Goal: Information Seeking & Learning: Learn about a topic

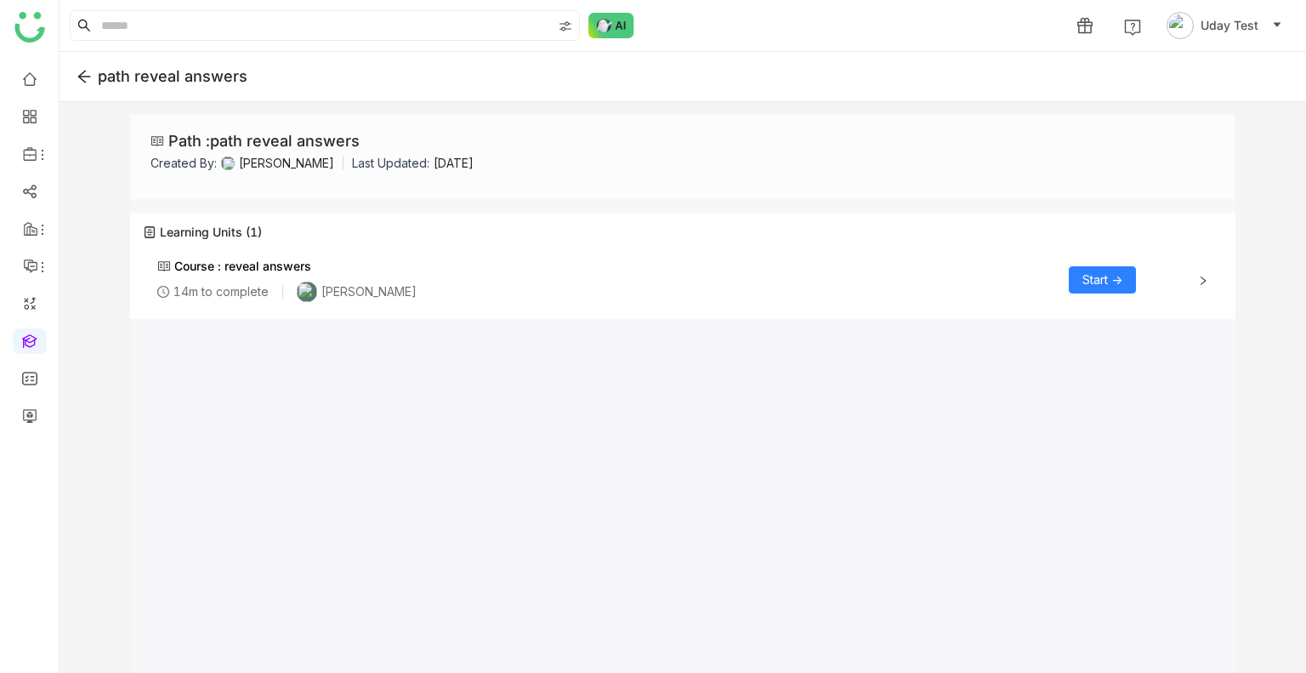
click at [1083, 288] on span "Start ->" at bounding box center [1102, 279] width 40 height 19
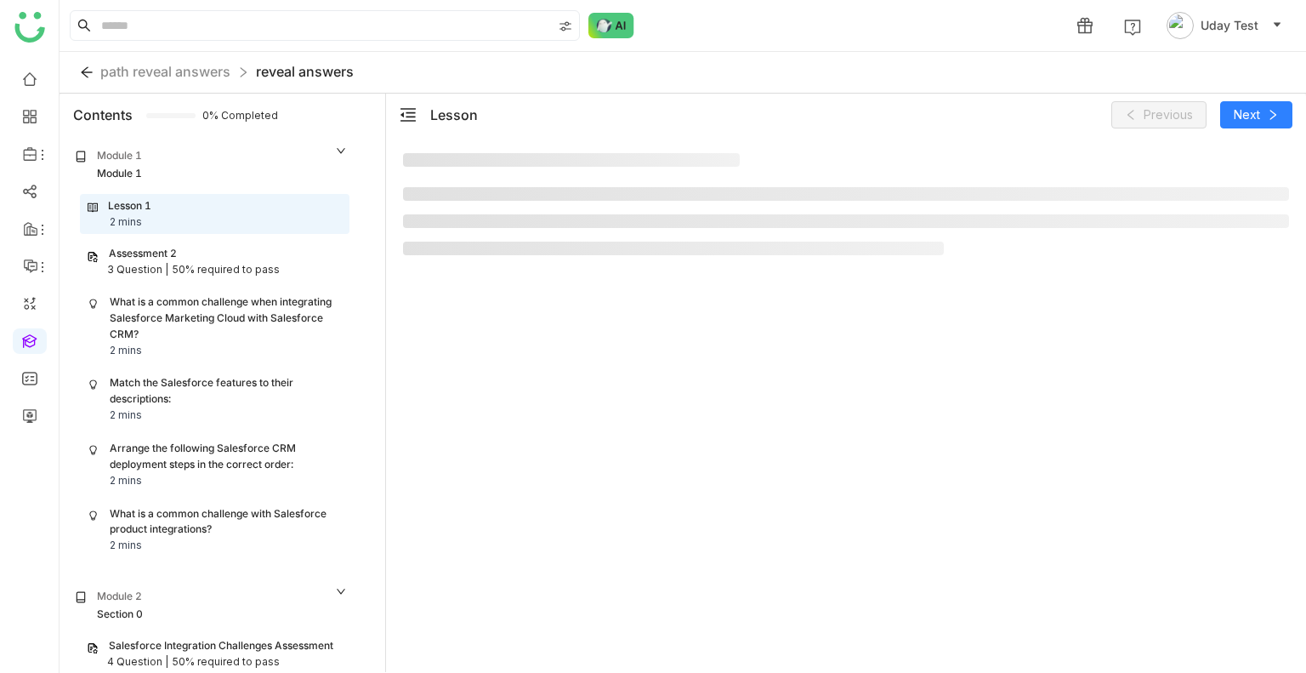
scroll to position [17, 0]
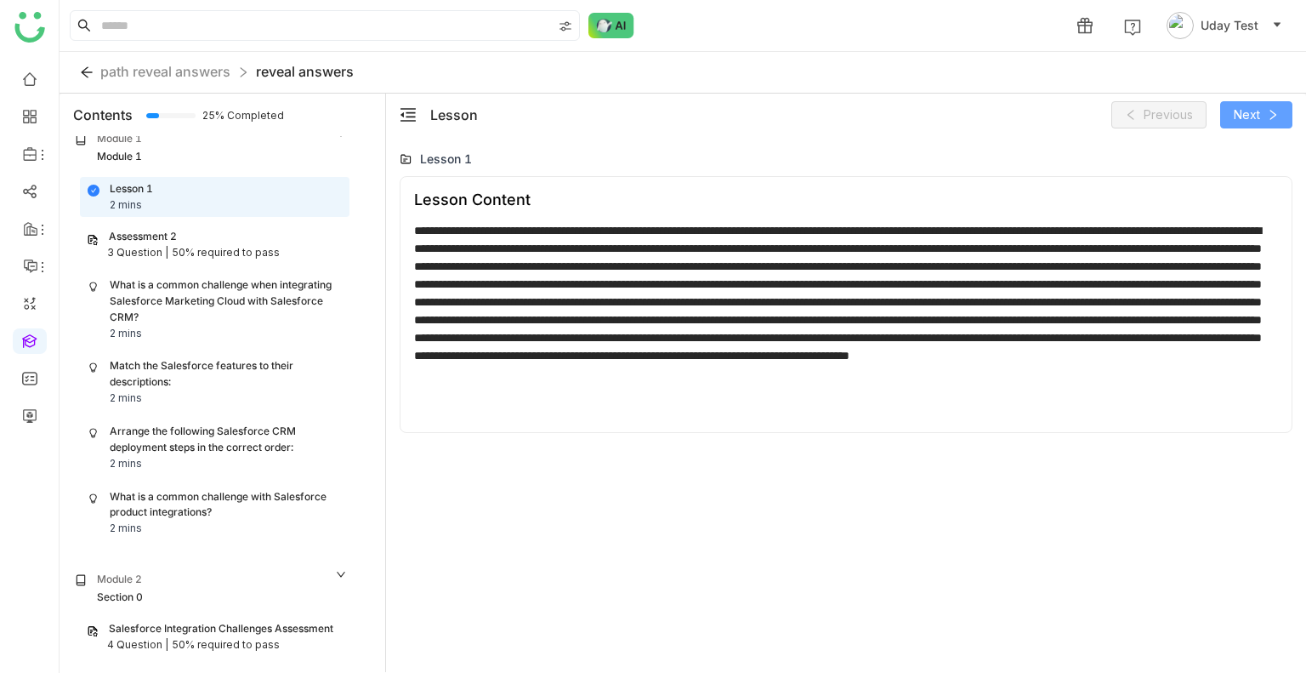
click at [1235, 118] on span "Next" at bounding box center [1247, 114] width 26 height 19
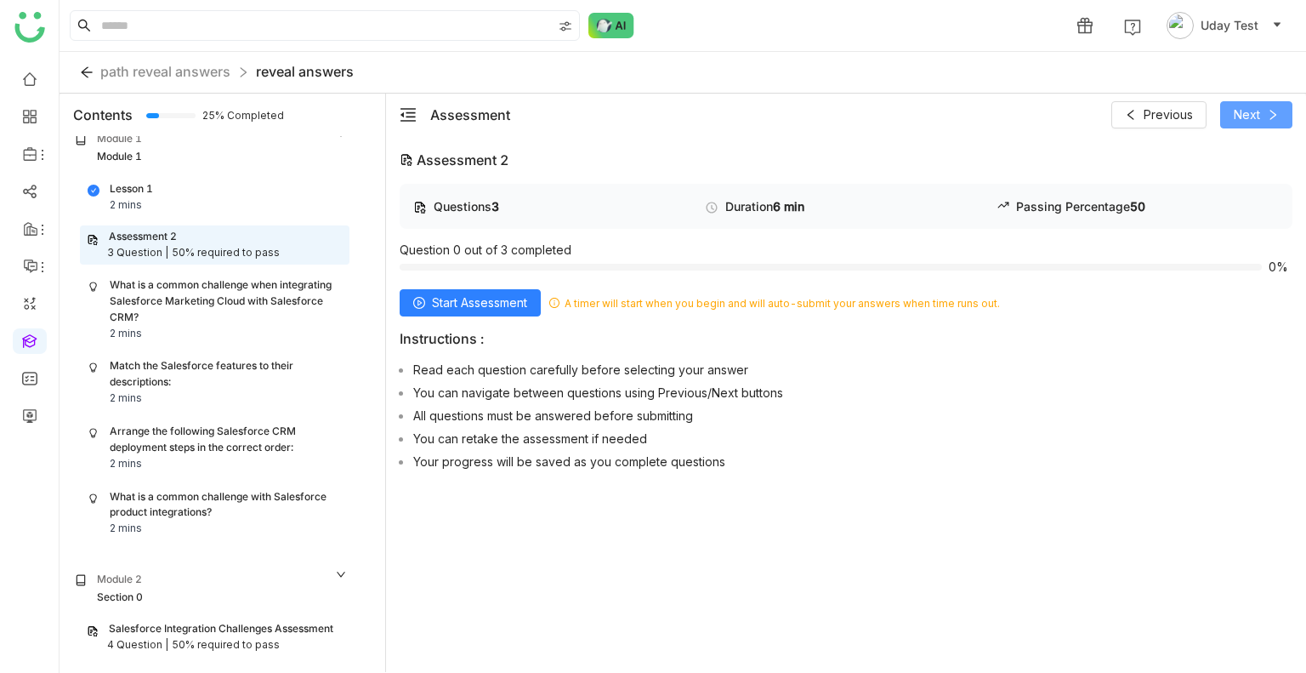
scroll to position [1, 0]
click at [168, 326] on div "What is a common challenge when integrating Salesforce Marketing Cloud with Sal…" at bounding box center [215, 308] width 254 height 64
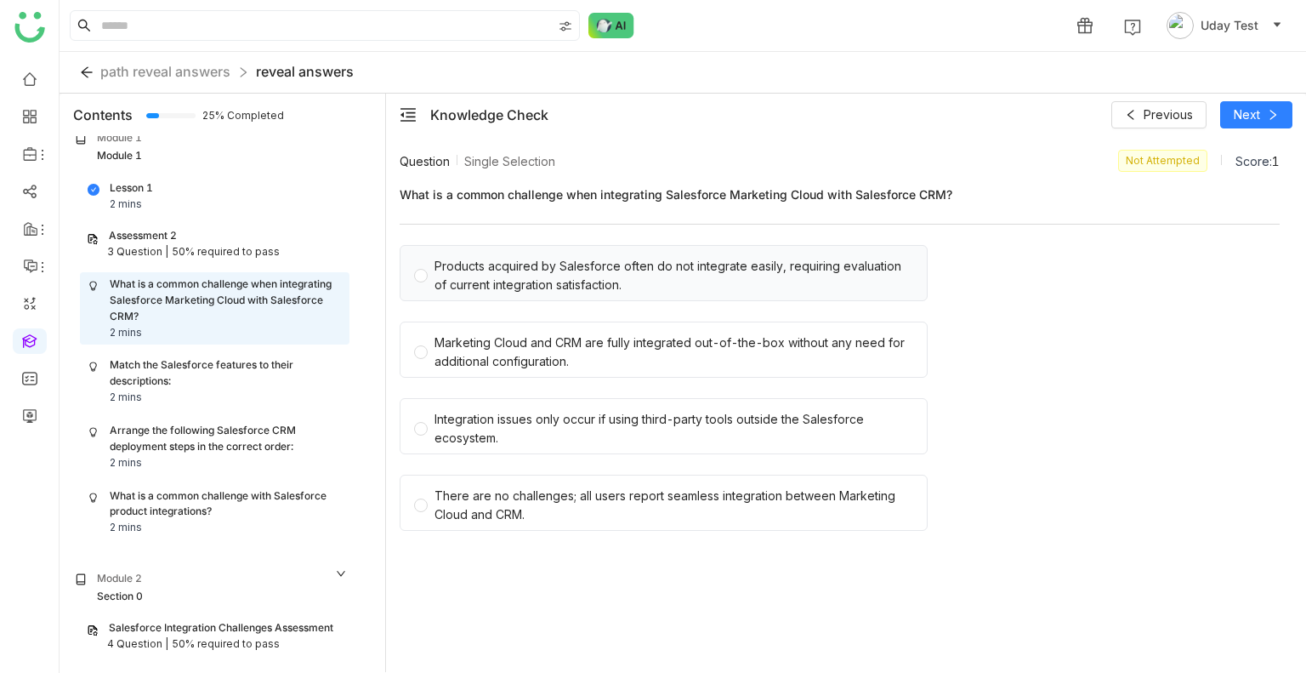
click at [626, 264] on div "Products acquired by Salesforce often do not integrate easily, requiring evalua…" at bounding box center [673, 275] width 479 height 37
click at [1277, 109] on icon at bounding box center [1273, 115] width 12 height 12
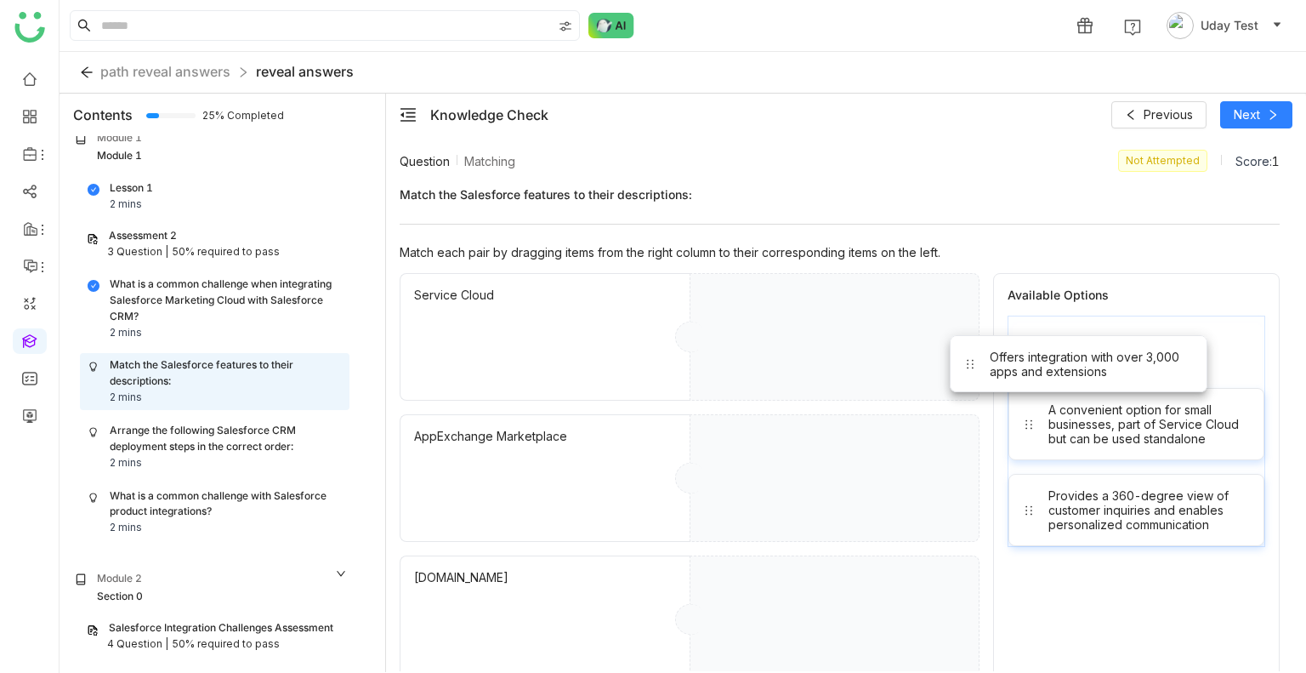
drag, startPoint x: 1102, startPoint y: 343, endPoint x: 857, endPoint y: 452, distance: 268.3
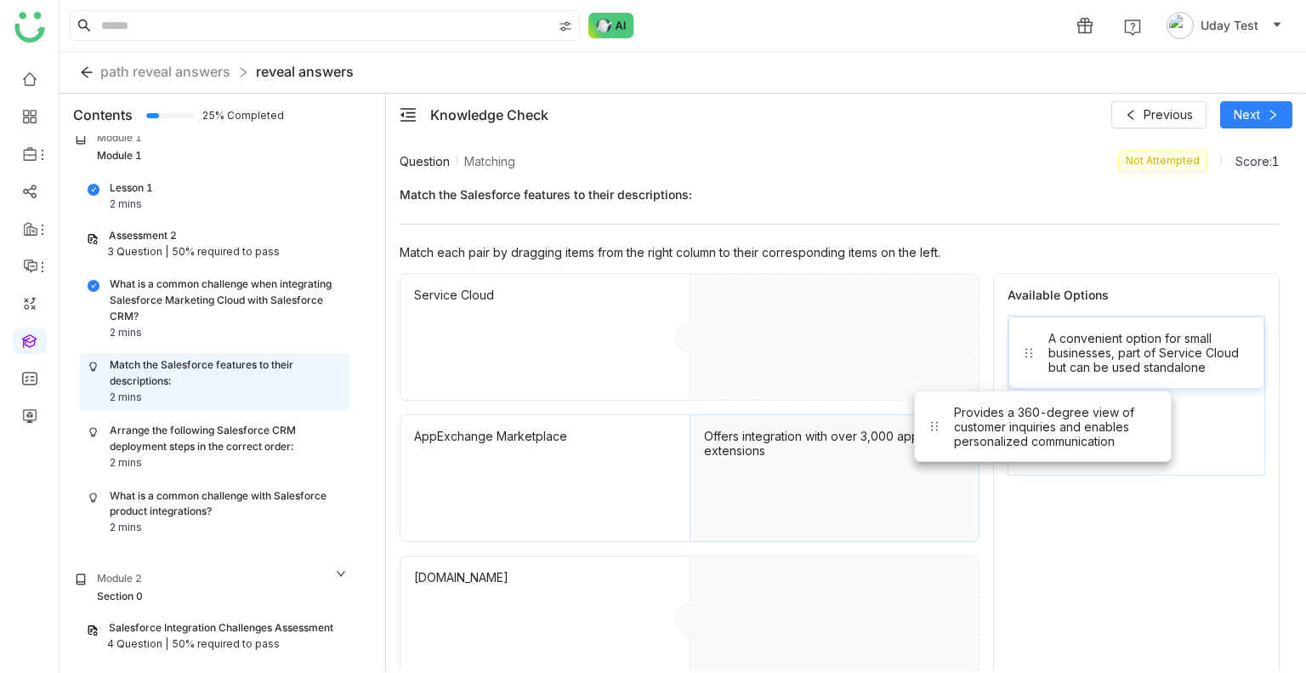
drag, startPoint x: 1116, startPoint y: 422, endPoint x: 847, endPoint y: 332, distance: 284.2
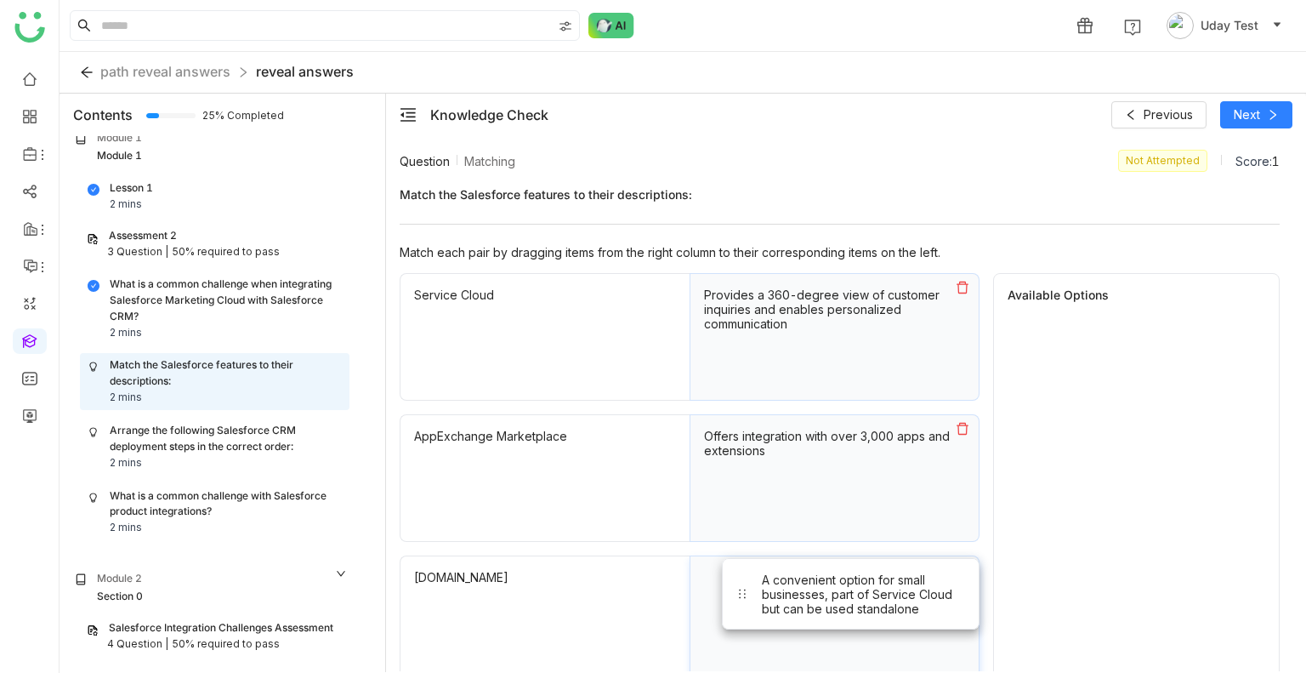
drag, startPoint x: 1076, startPoint y: 354, endPoint x: 766, endPoint y: 610, distance: 401.6
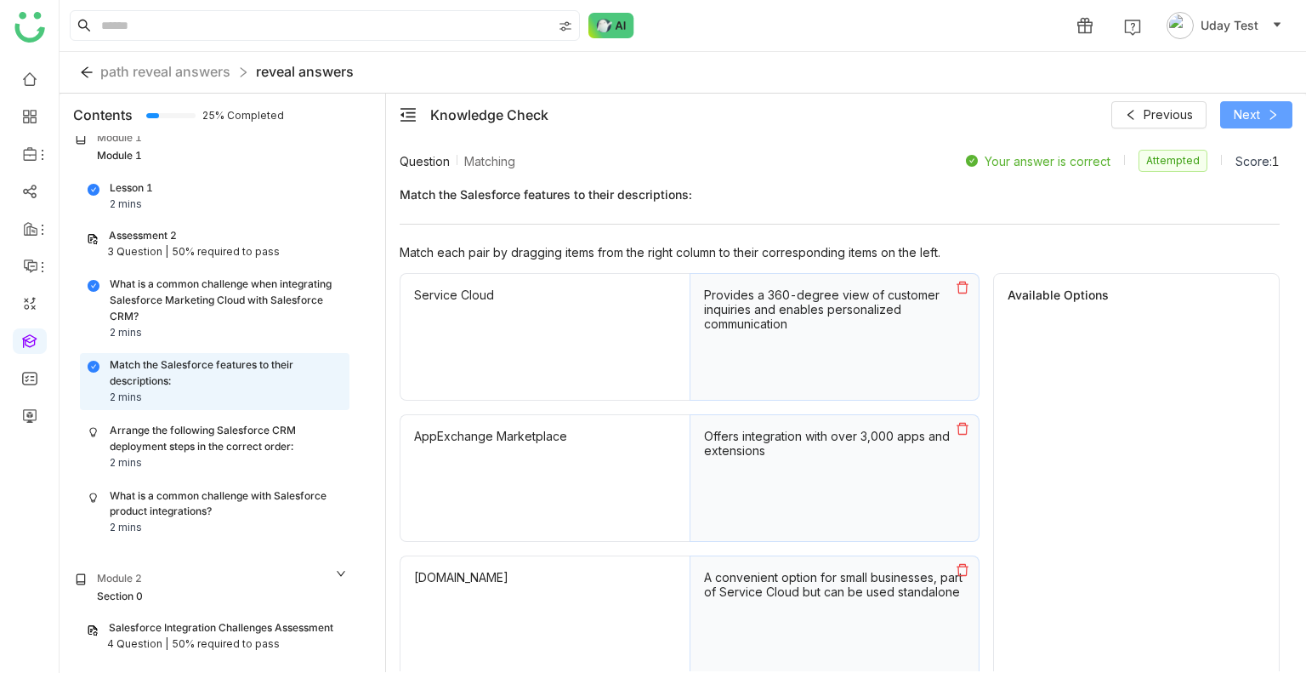
click at [1252, 114] on span "Next" at bounding box center [1247, 114] width 26 height 19
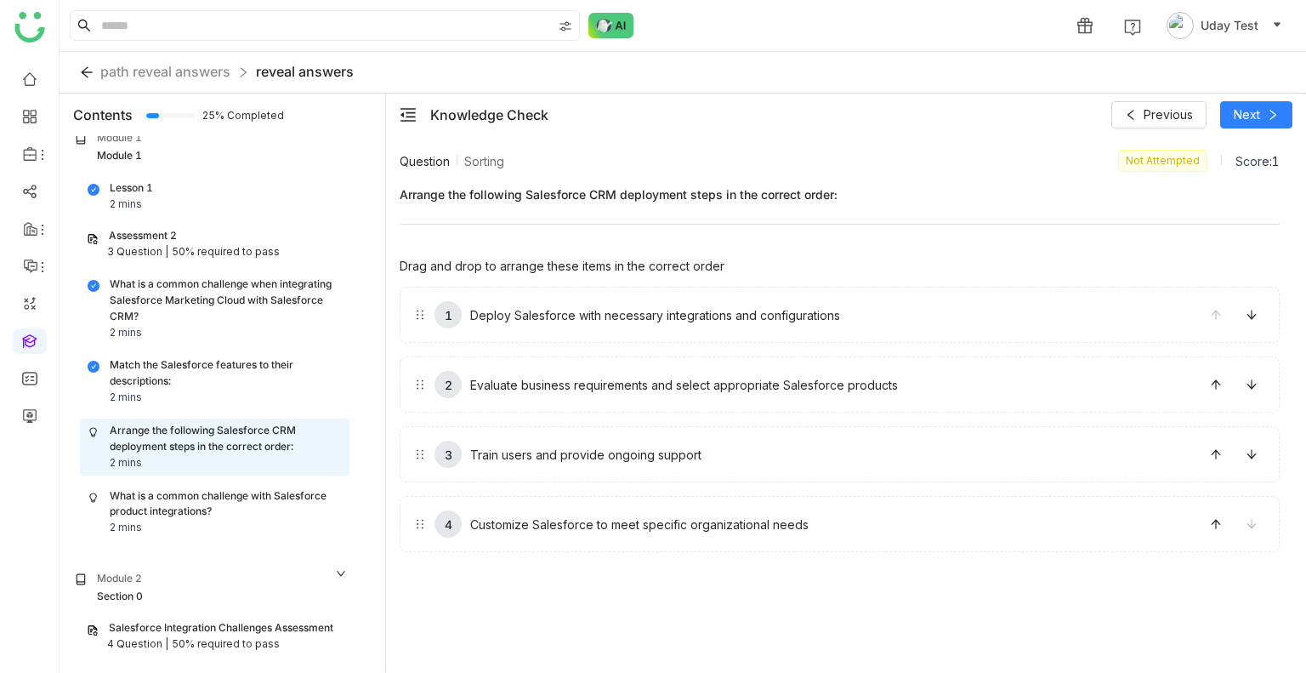
drag, startPoint x: 1003, startPoint y: 377, endPoint x: 989, endPoint y: 310, distance: 68.7
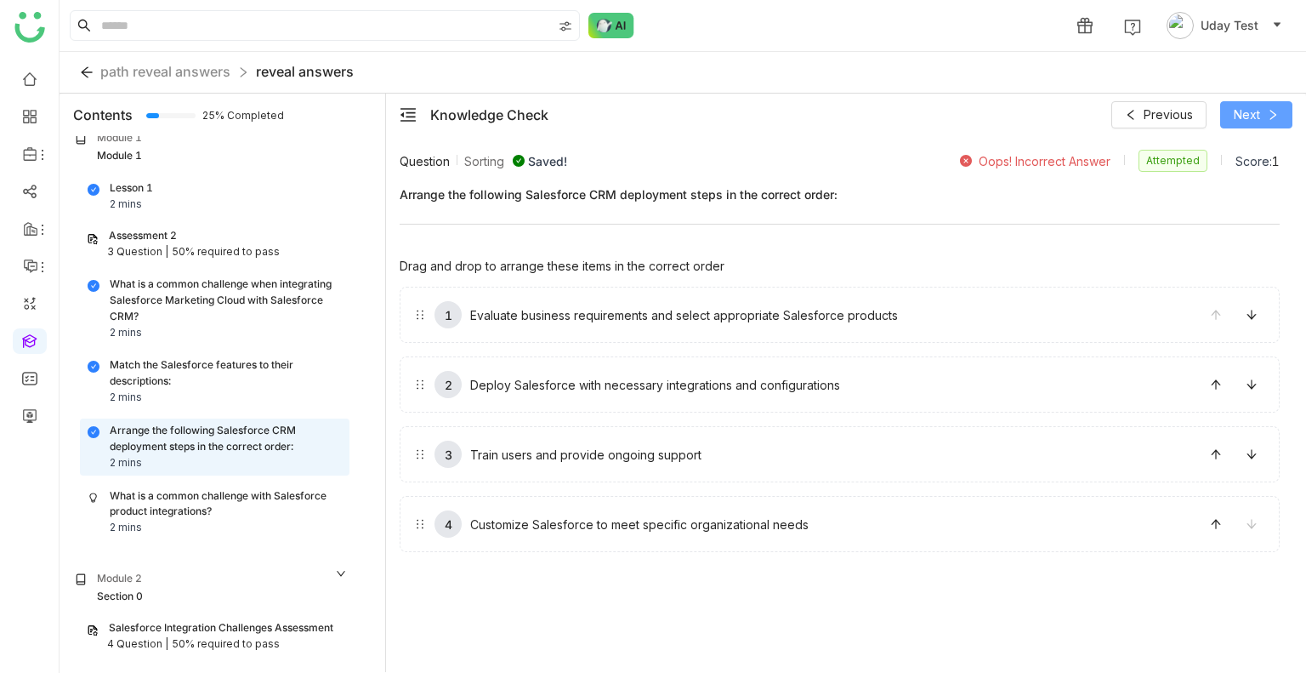
click at [1234, 121] on span "Next" at bounding box center [1247, 114] width 26 height 19
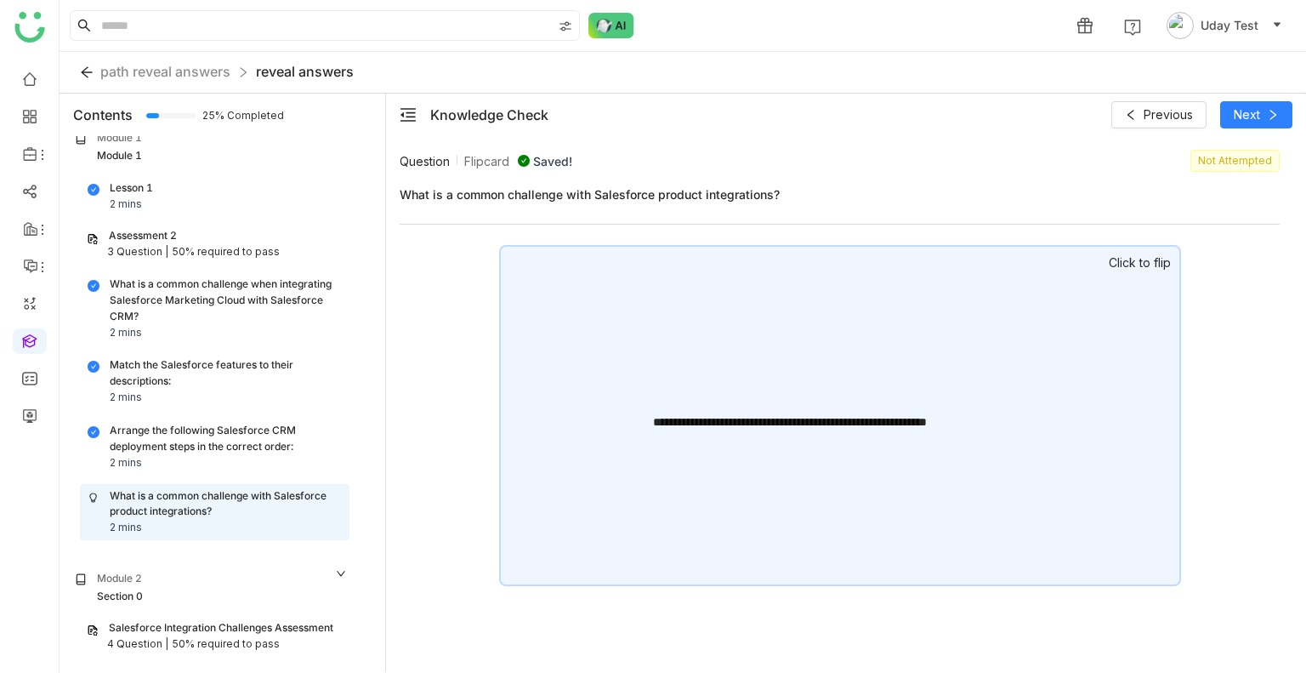
click at [965, 308] on div "**********" at bounding box center [840, 415] width 682 height 341
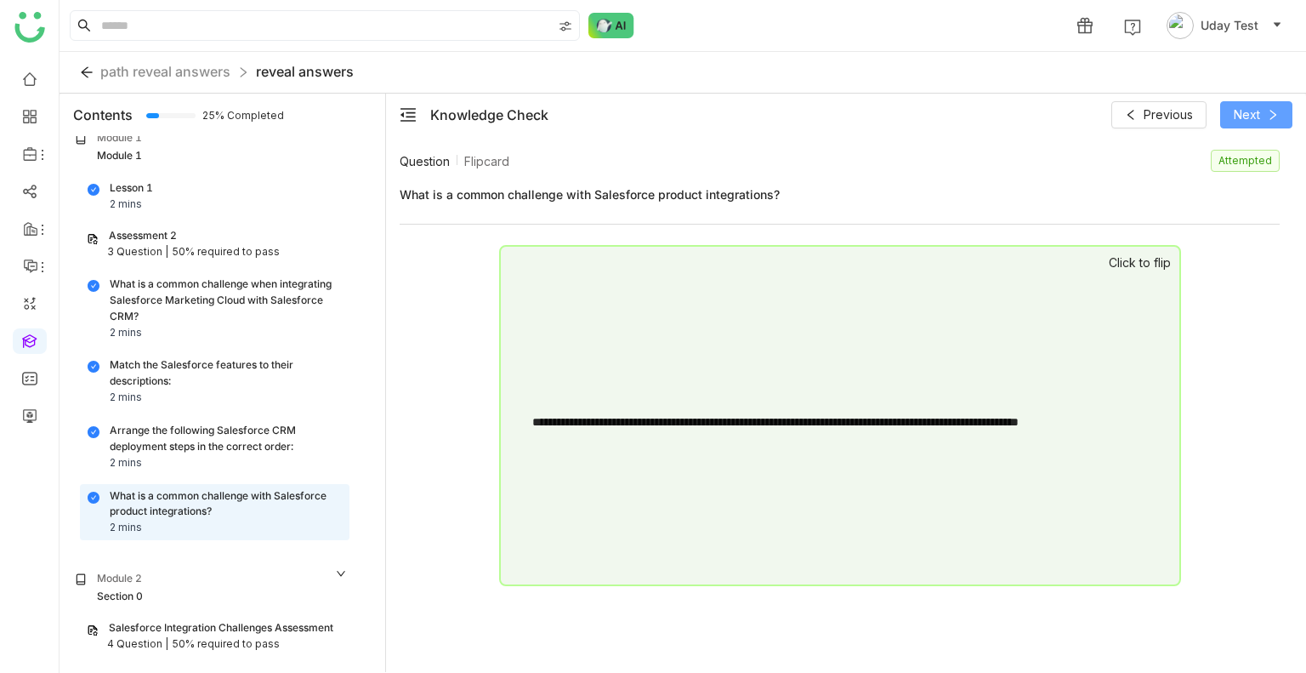
click at [1244, 116] on span "Next" at bounding box center [1247, 114] width 26 height 19
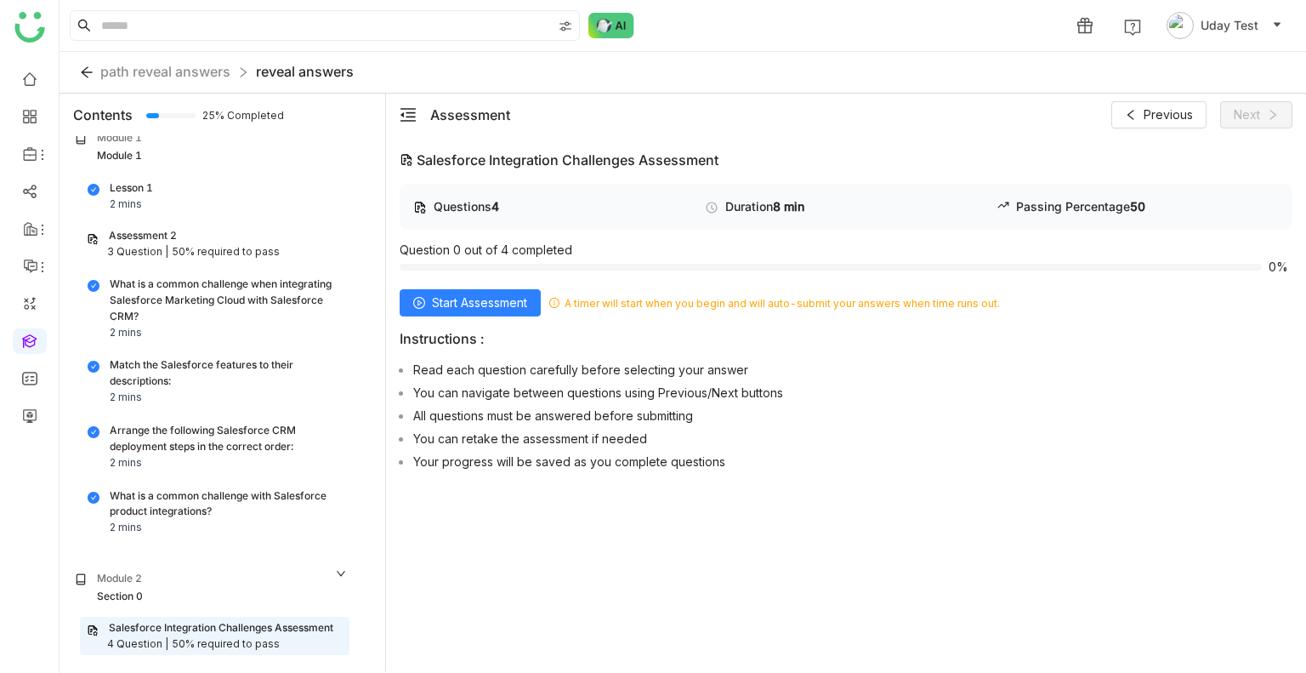
click at [180, 284] on div "What is a common challenge when integrating Salesforce Marketing Cloud with Sal…" at bounding box center [226, 300] width 232 height 48
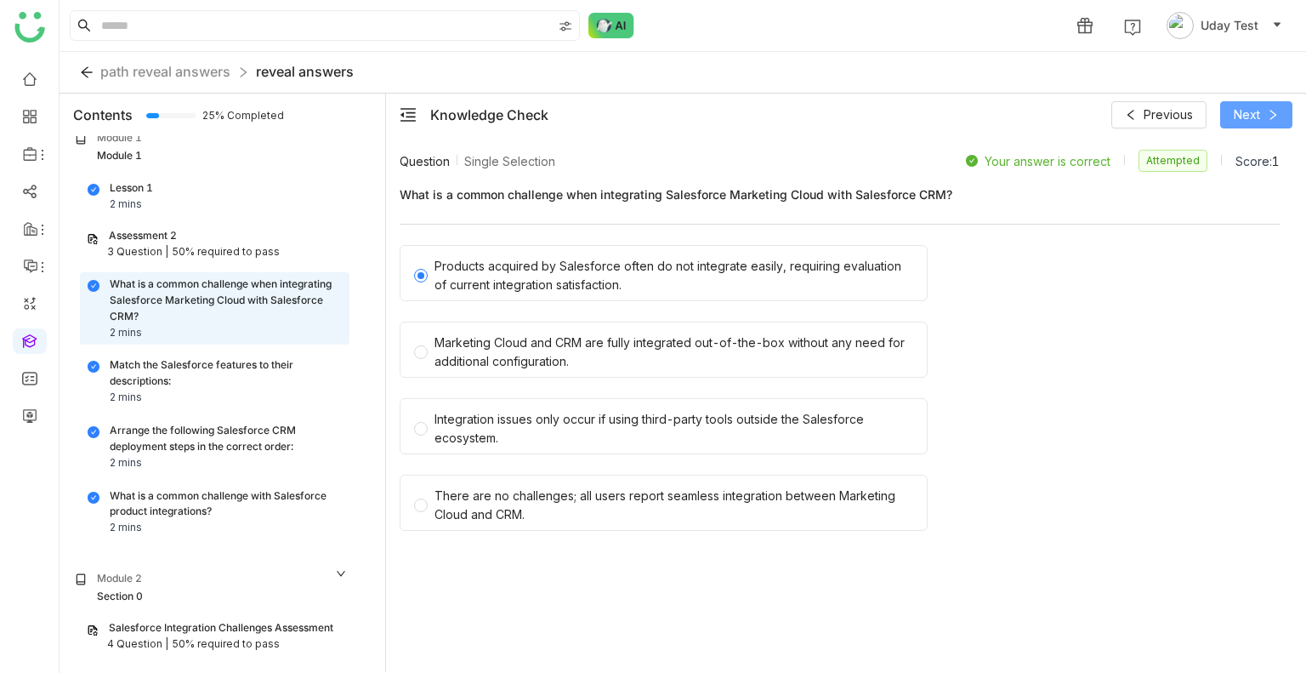
click at [1230, 114] on button "Next" at bounding box center [1256, 114] width 72 height 27
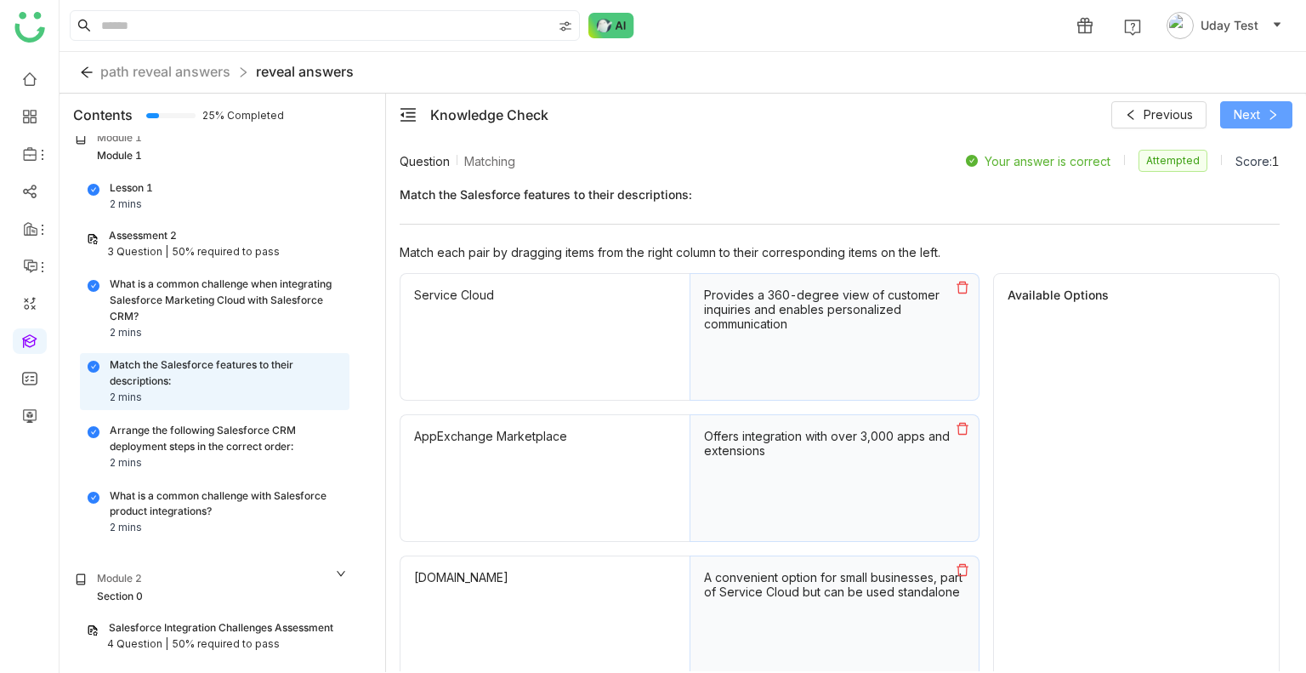
click at [1230, 114] on button "Next" at bounding box center [1256, 114] width 72 height 27
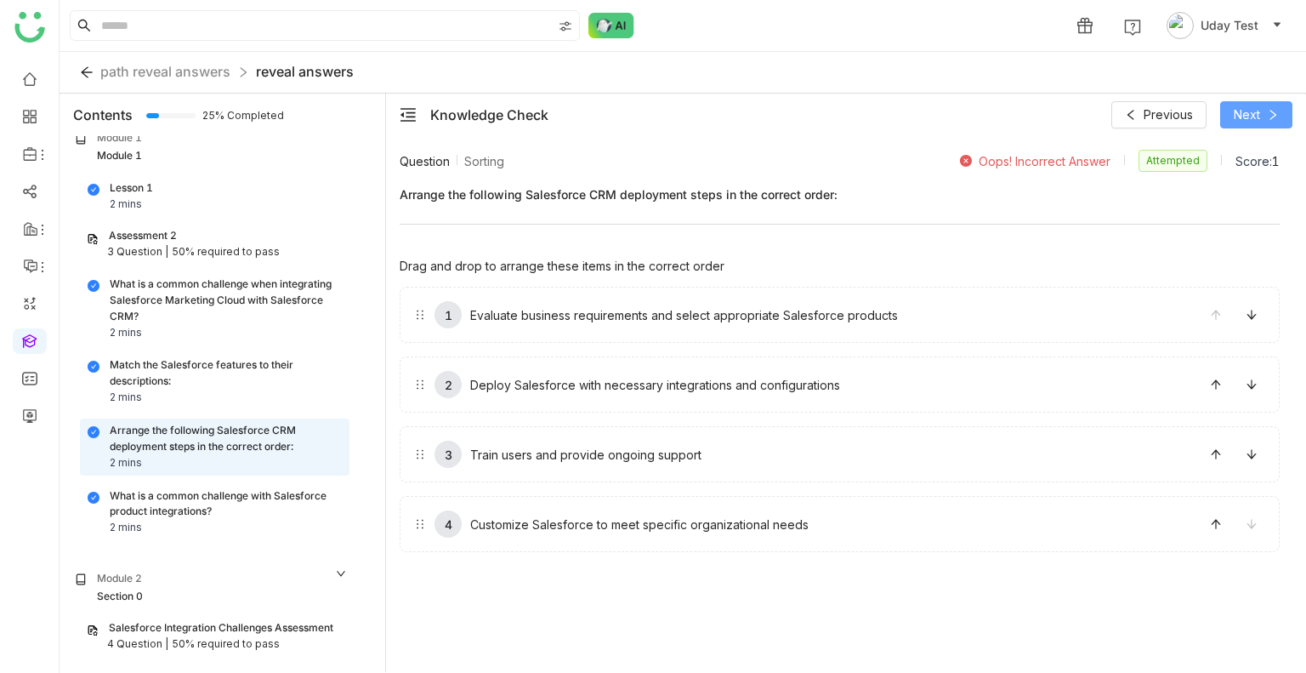
click at [1230, 114] on button "Next" at bounding box center [1256, 114] width 72 height 27
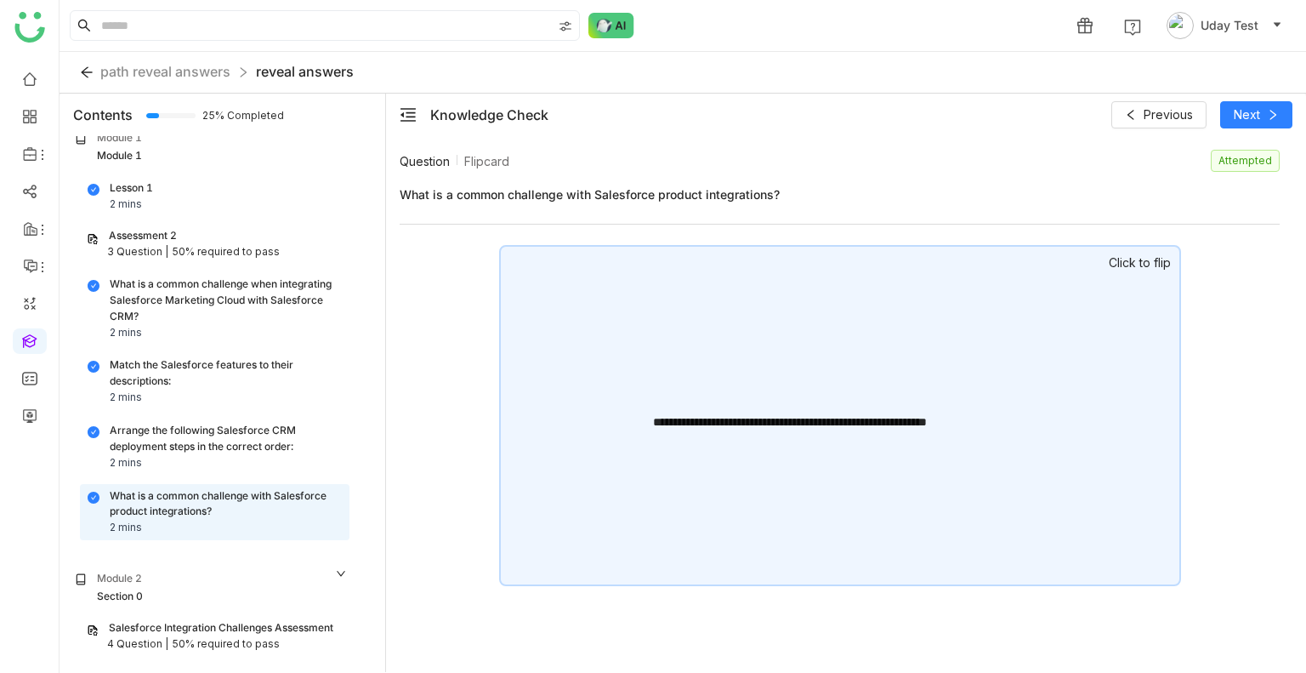
click at [196, 632] on div "Salesforce Integration Challenges Assessment" at bounding box center [221, 628] width 224 height 16
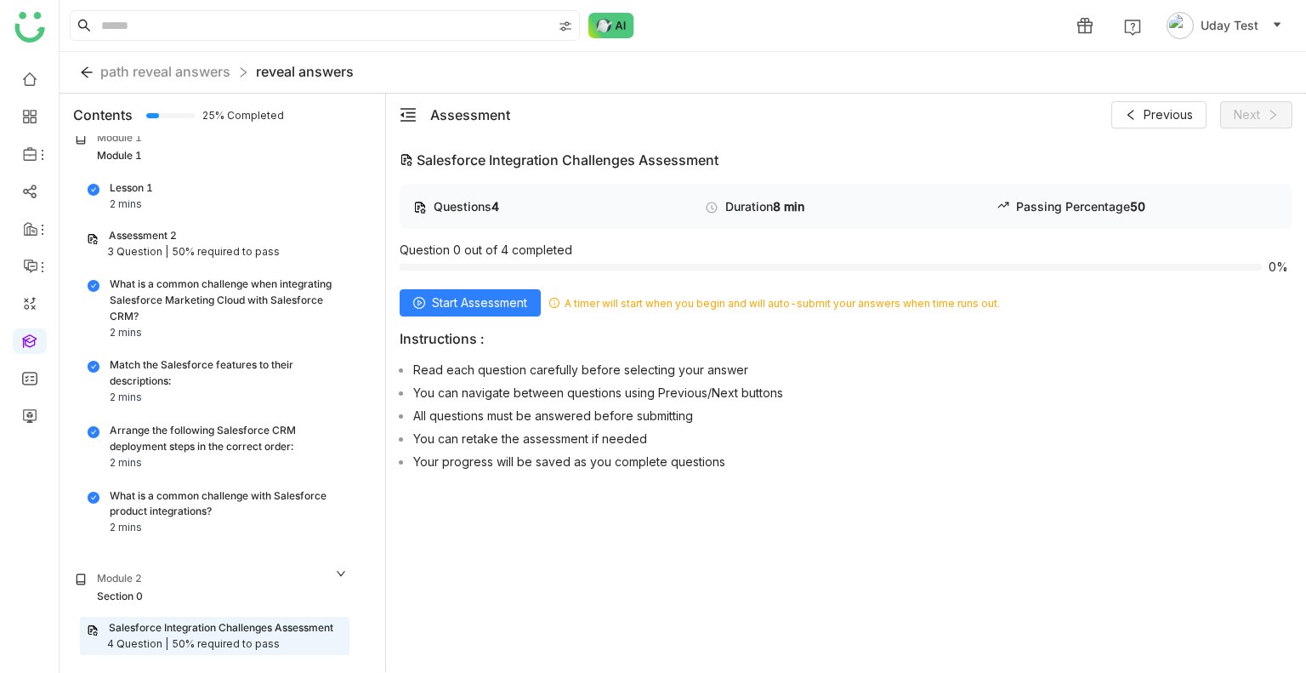
click at [860, 652] on div "Salesforce Integration Challenges Assessment Questions 4 Duration 8 min Passing…" at bounding box center [846, 425] width 920 height 578
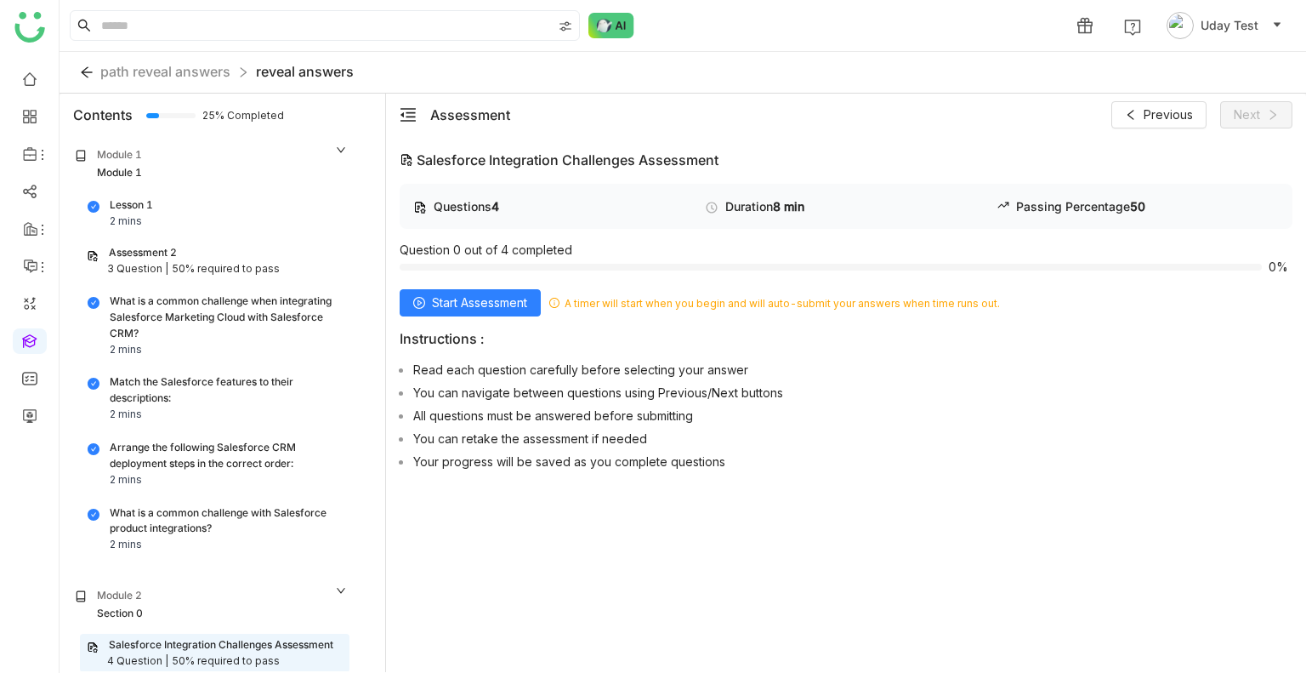
scroll to position [17, 0]
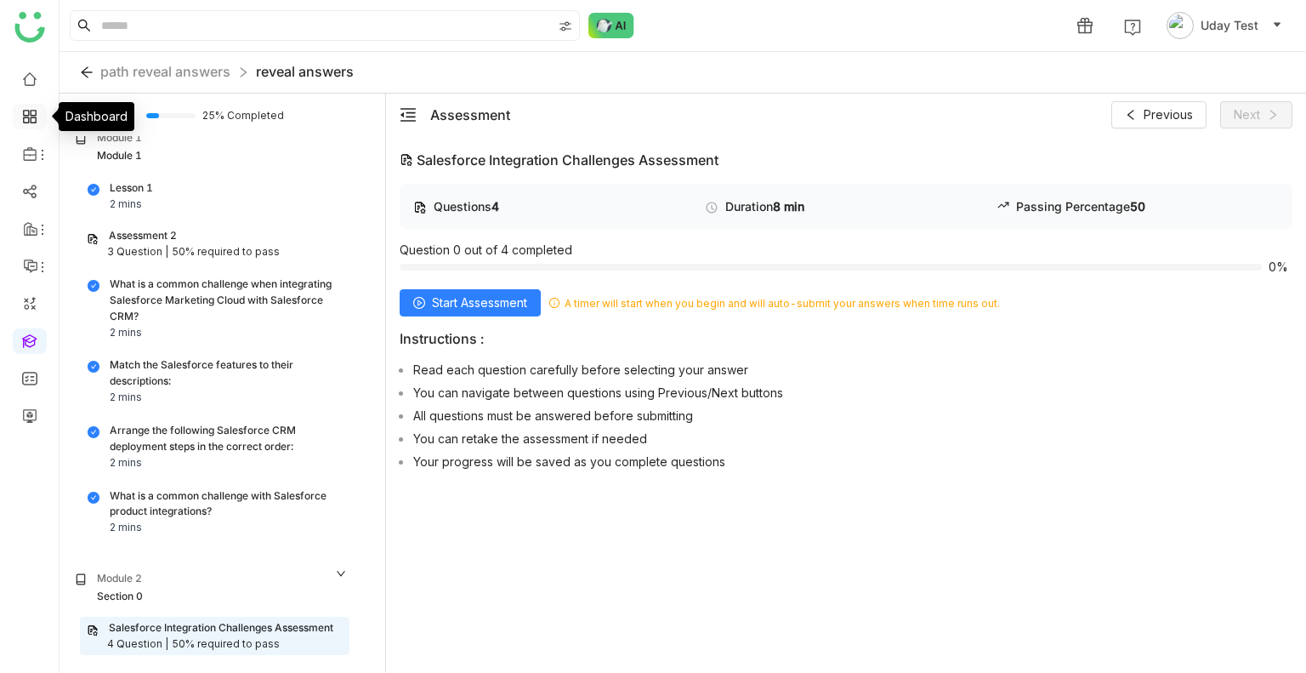
click at [22, 113] on link at bounding box center [29, 115] width 15 height 14
